Goal: Task Accomplishment & Management: Complete application form

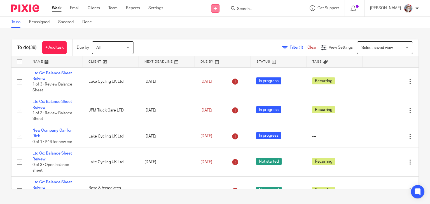
click at [217, 9] on icon at bounding box center [214, 8] width 3 height 3
click at [215, 35] on link "Create task" at bounding box center [221, 34] width 34 height 8
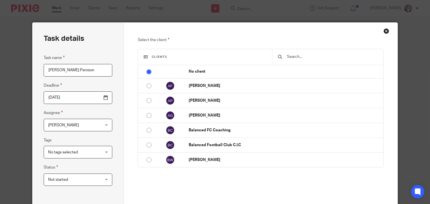
type input "[PERSON_NAME] Pension"
click at [317, 59] on input "text" at bounding box center [331, 57] width 91 height 6
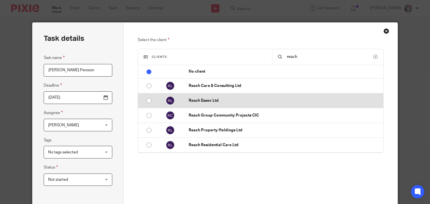
type input "reach"
click at [147, 100] on input "radio" at bounding box center [148, 100] width 11 height 11
radio input "false"
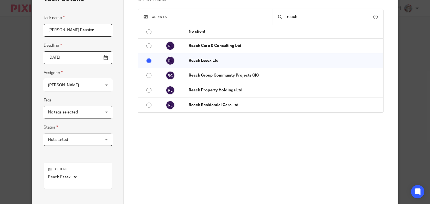
scroll to position [78, 0]
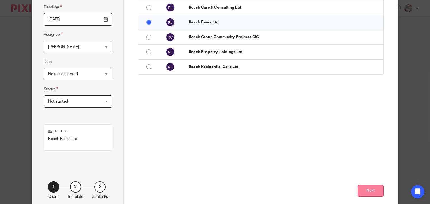
click at [369, 187] on button "Next" at bounding box center [370, 191] width 26 height 12
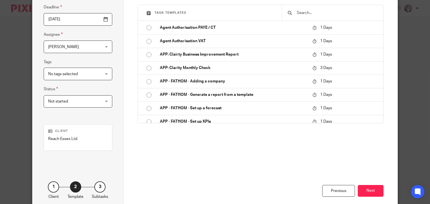
click at [320, 12] on input "text" at bounding box center [336, 13] width 81 height 6
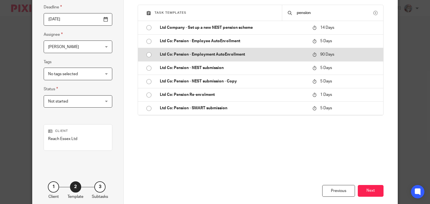
type input "pension"
click at [146, 56] on input "radio" at bounding box center [148, 55] width 11 height 11
type input "2025-11-25"
checkbox input "false"
radio input "false"
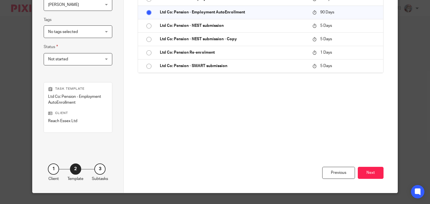
scroll to position [109, 0]
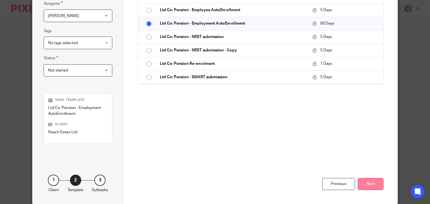
click at [369, 186] on button "Next" at bounding box center [370, 184] width 26 height 12
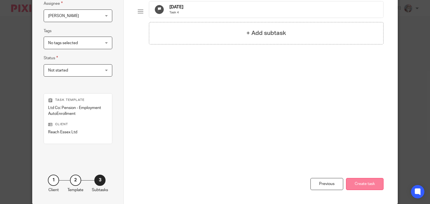
click at [362, 183] on button "Create task" at bounding box center [364, 184] width 37 height 12
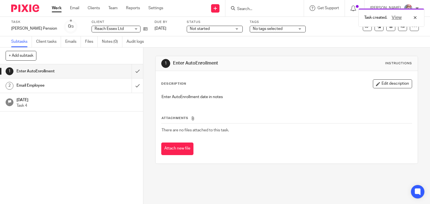
click at [54, 8] on link "Work" at bounding box center [57, 8] width 10 height 6
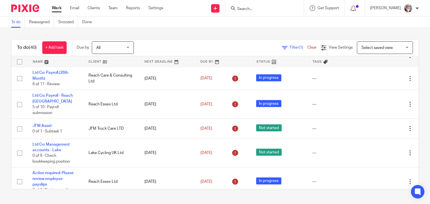
scroll to position [571, 0]
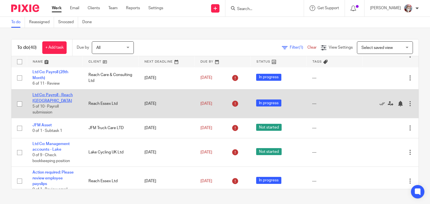
click at [55, 103] on link "Ltd Co: Payroll - Reach [GEOGRAPHIC_DATA]" at bounding box center [52, 98] width 40 height 10
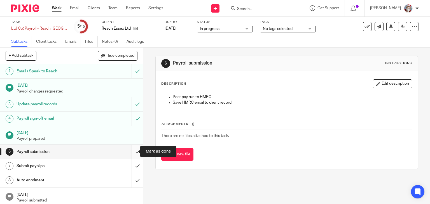
click at [131, 155] on input "submit" at bounding box center [71, 152] width 143 height 14
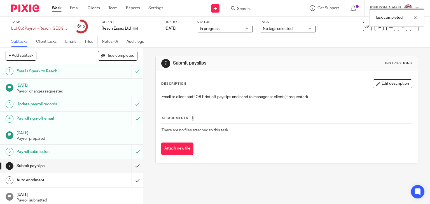
click at [132, 170] on input "submit" at bounding box center [71, 166] width 143 height 14
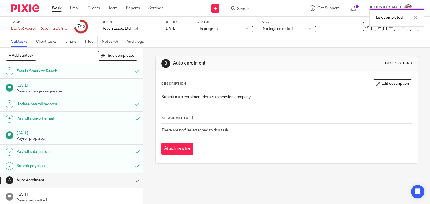
click at [132, 184] on input "submit" at bounding box center [71, 180] width 143 height 14
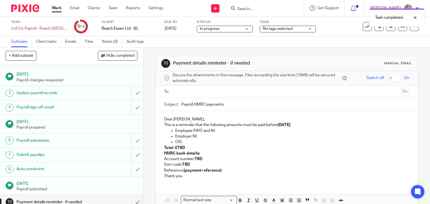
scroll to position [16, 0]
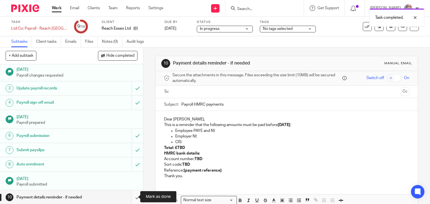
click at [132, 200] on input "submit" at bounding box center [71, 197] width 143 height 14
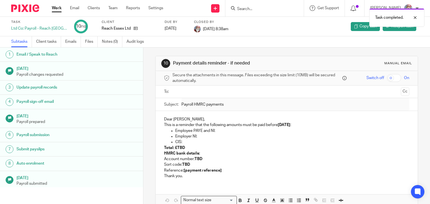
click at [55, 6] on link "Work" at bounding box center [57, 8] width 10 height 6
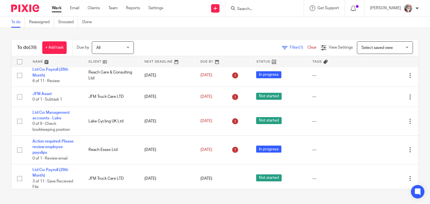
scroll to position [579, 0]
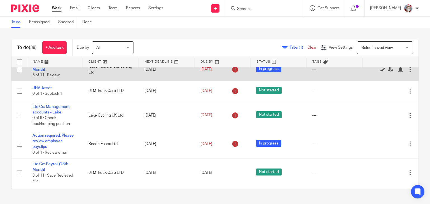
click at [49, 71] on link "Ltd Co: Payroll (28th Month)" at bounding box center [50, 67] width 36 height 10
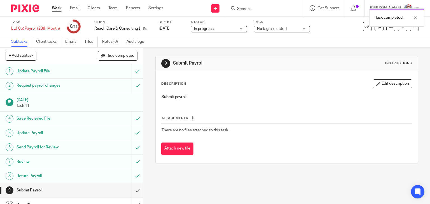
click at [133, 193] on input "submit" at bounding box center [71, 190] width 143 height 14
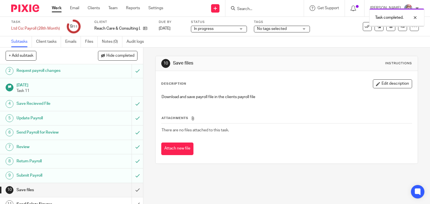
scroll to position [22, 0]
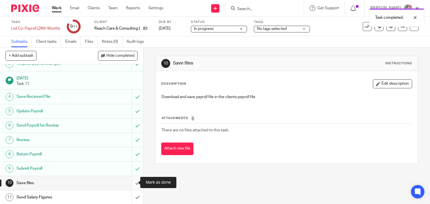
click at [134, 187] on input "submit" at bounding box center [71, 183] width 143 height 14
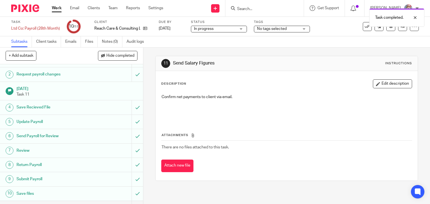
scroll to position [22, 0]
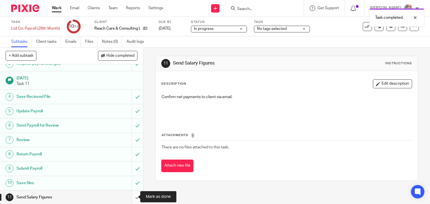
click at [133, 199] on input "submit" at bounding box center [71, 197] width 143 height 14
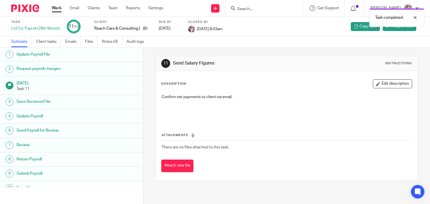
click at [56, 5] on div "Work Email Clients Team Reports Settings Work Email Clients Team Reports Settin…" at bounding box center [108, 8] width 125 height 17
click at [56, 7] on link "Work" at bounding box center [57, 8] width 10 height 6
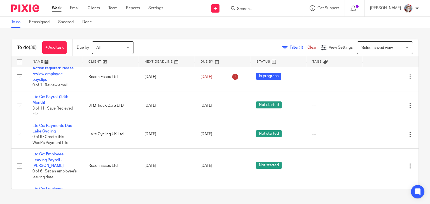
scroll to position [618, 0]
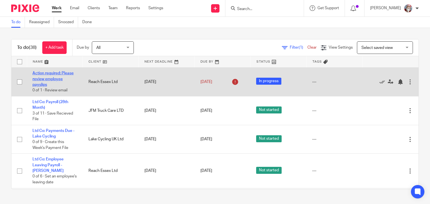
click at [49, 87] on link "Action required: Please review employee payslips" at bounding box center [52, 78] width 41 height 15
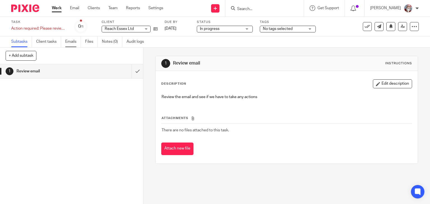
click at [73, 39] on link "Emails" at bounding box center [73, 41] width 16 height 11
